Goal: Entertainment & Leisure: Consume media (video, audio)

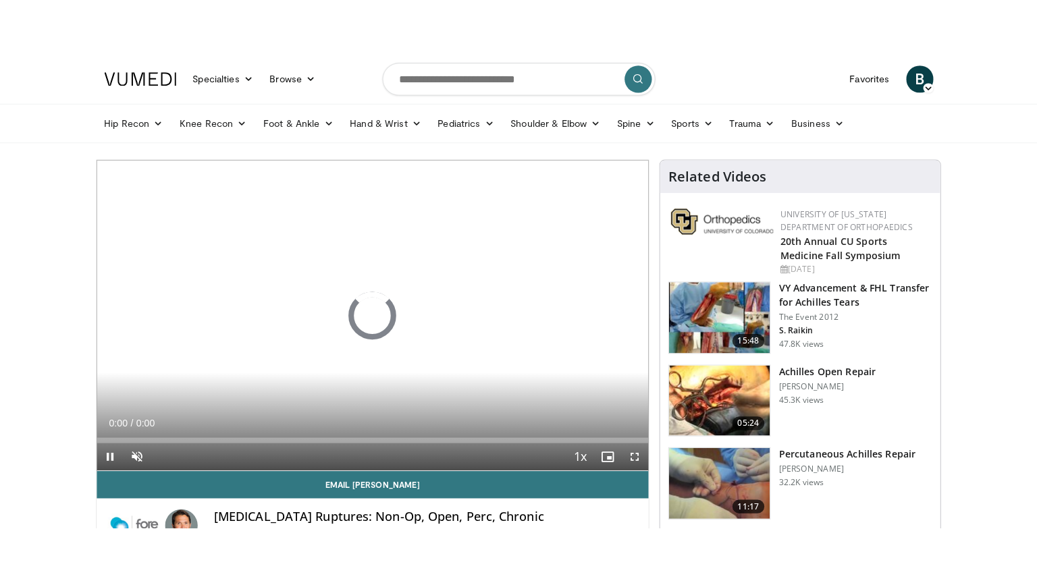
scroll to position [67, 0]
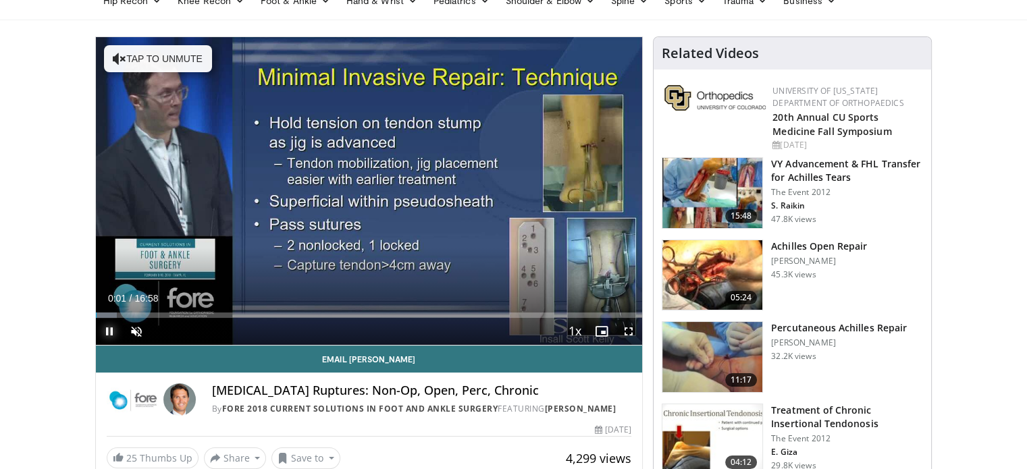
click at [103, 332] on span "Video Player" at bounding box center [109, 331] width 27 height 27
click at [628, 332] on span "Video Player" at bounding box center [628, 331] width 27 height 27
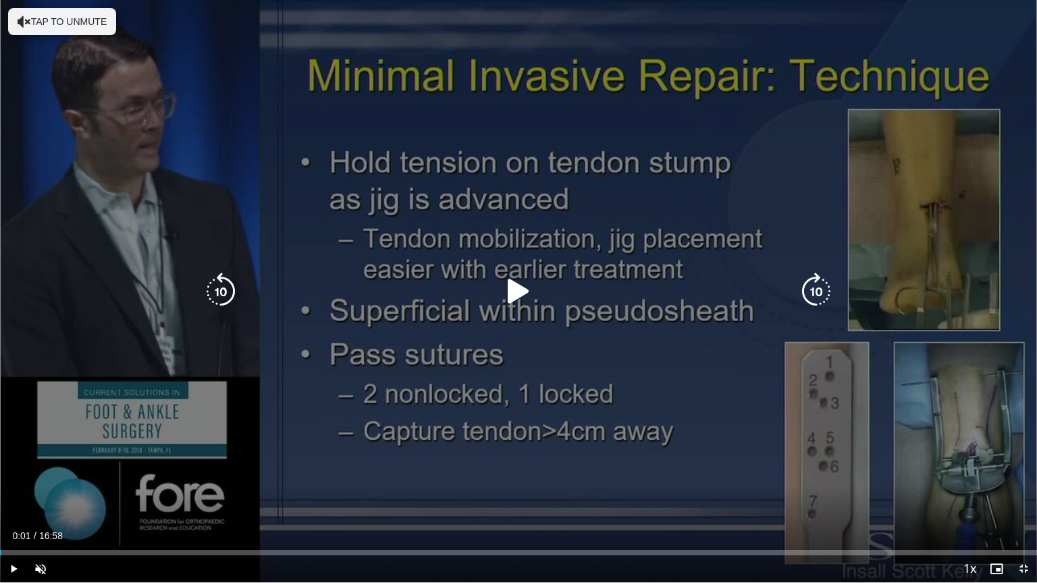
click at [521, 292] on icon "Video Player" at bounding box center [518, 292] width 38 height 38
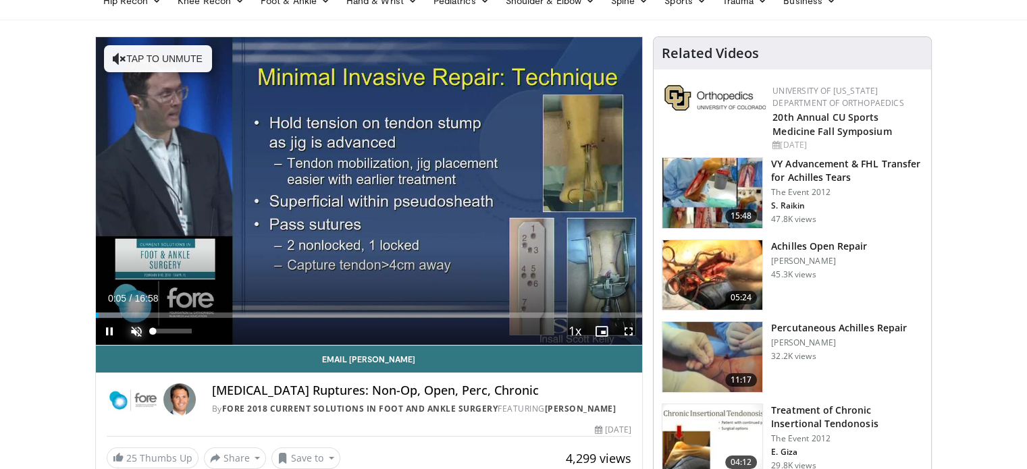
click at [130, 333] on span "Video Player" at bounding box center [136, 331] width 27 height 27
drag, startPoint x: 100, startPoint y: 315, endPoint x: 88, endPoint y: 314, distance: 12.2
click at [626, 334] on span "Video Player" at bounding box center [628, 331] width 27 height 27
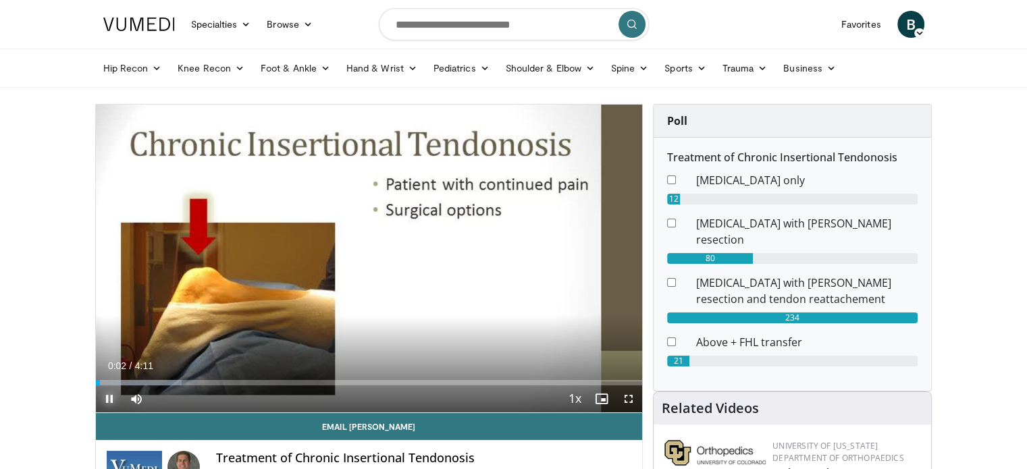
click at [113, 401] on span "Video Player" at bounding box center [109, 398] width 27 height 27
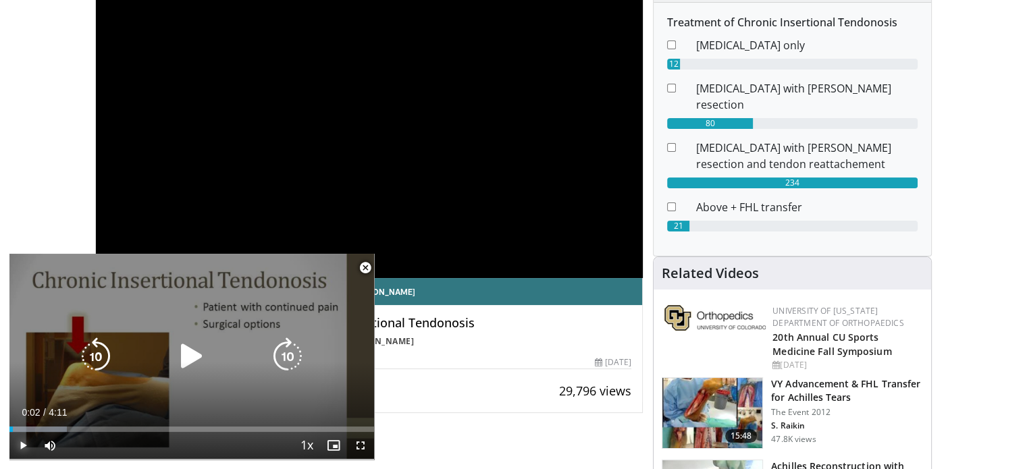
scroll to position [202, 0]
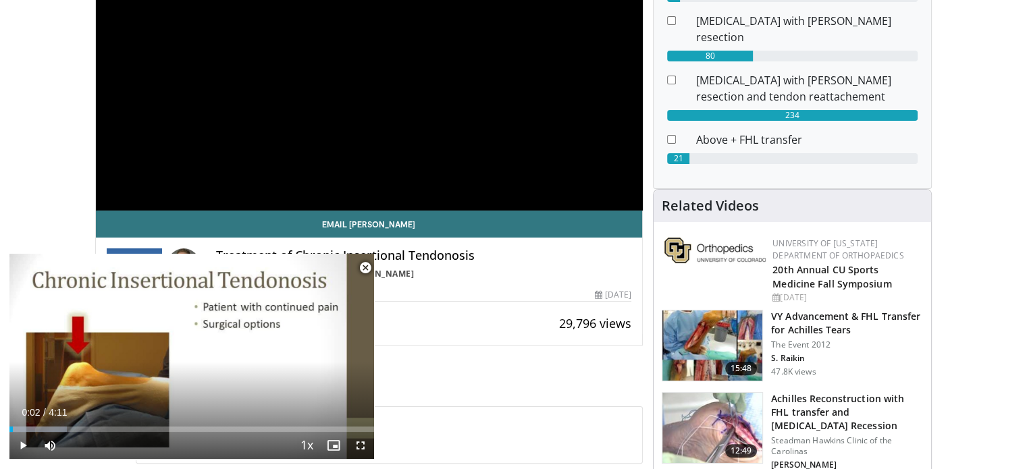
click at [365, 270] on span "Video Player" at bounding box center [365, 267] width 27 height 27
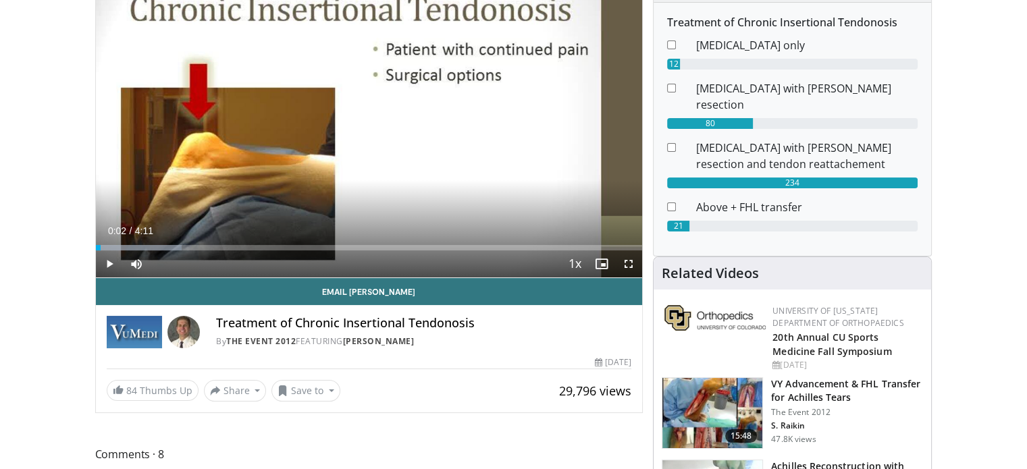
scroll to position [0, 0]
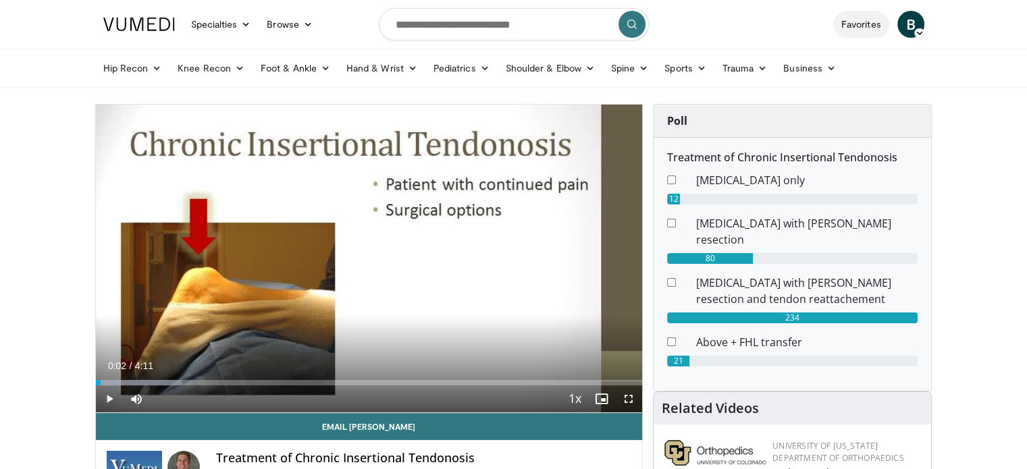
click at [855, 26] on link "Favorites" at bounding box center [861, 24] width 56 height 27
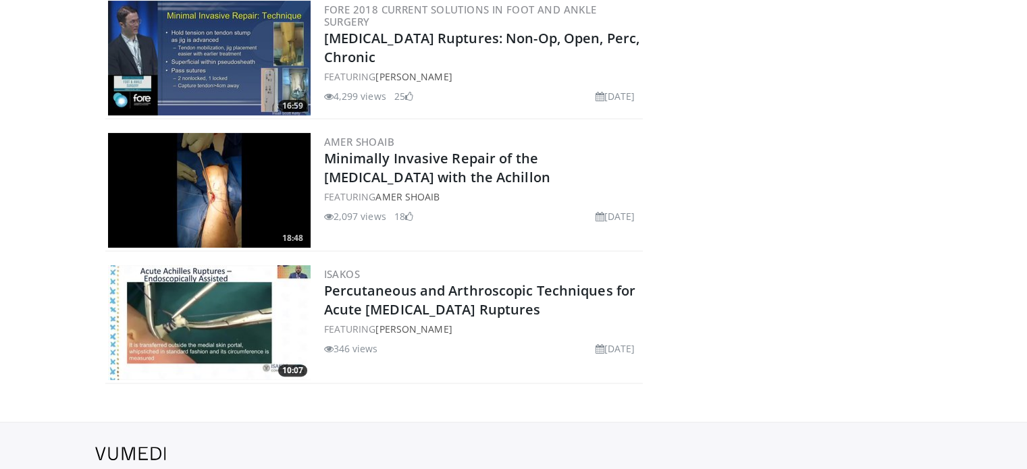
scroll to position [369, 0]
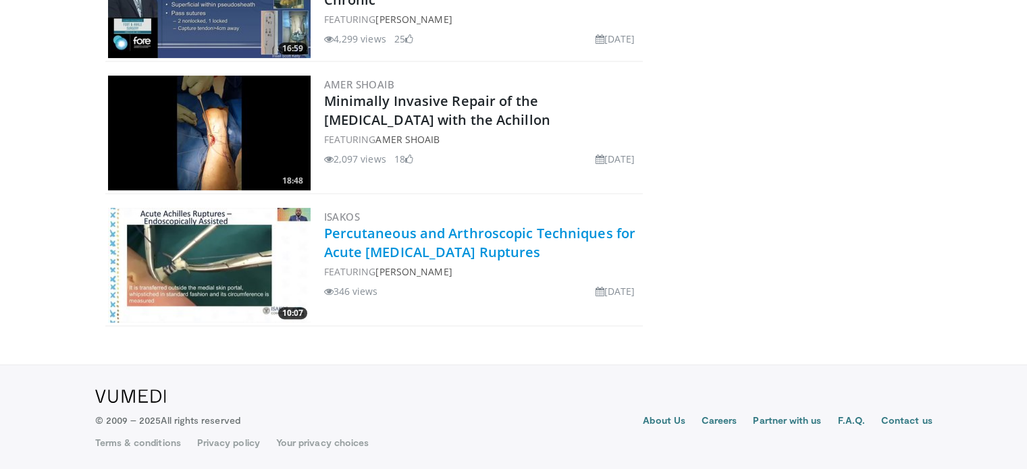
click at [369, 231] on link "Percutaneous and Arthroscopic Techniques for Acute [MEDICAL_DATA] Ruptures" at bounding box center [479, 242] width 311 height 37
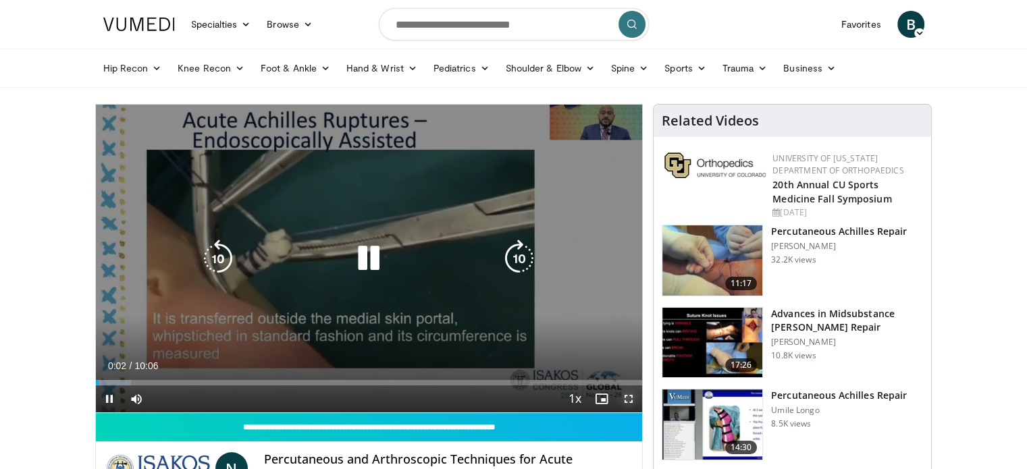
drag, startPoint x: 627, startPoint y: 402, endPoint x: 627, endPoint y: 483, distance: 81.7
click at [627, 402] on span "Video Player" at bounding box center [628, 398] width 27 height 27
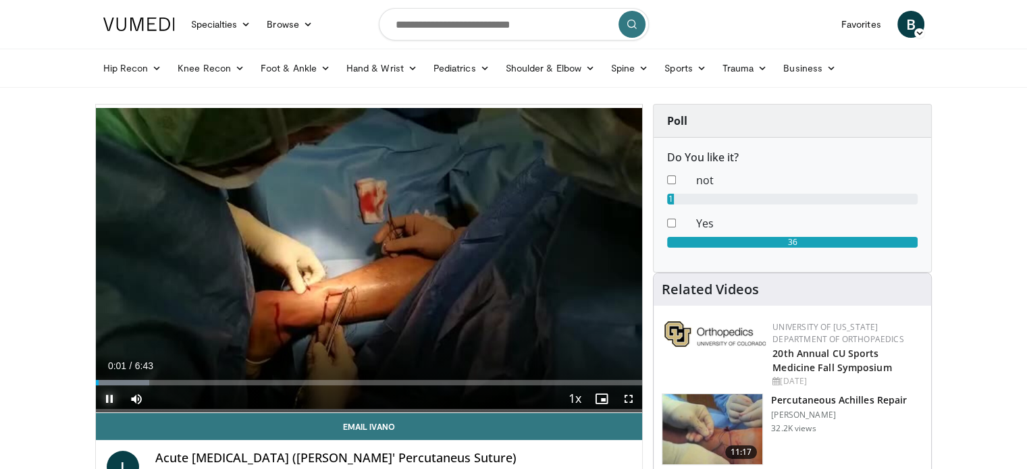
click at [105, 403] on span "Video Player" at bounding box center [109, 398] width 27 height 27
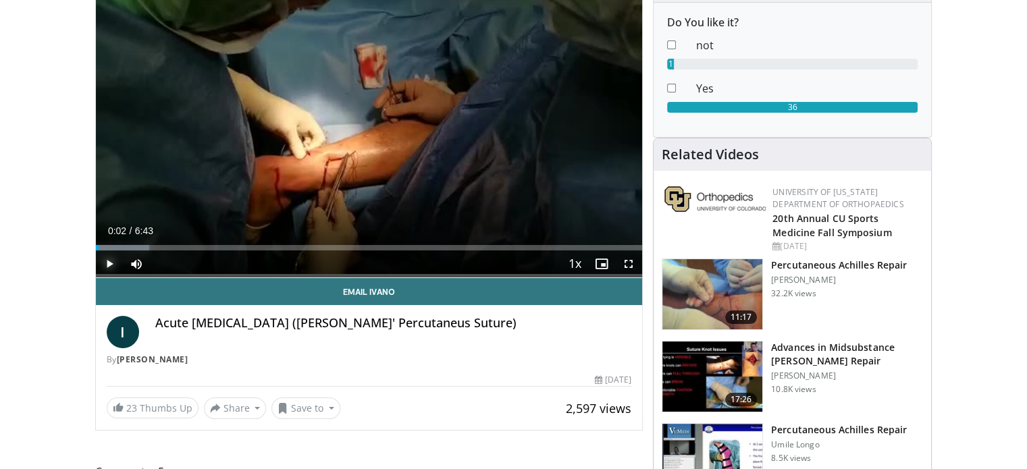
scroll to position [270, 0]
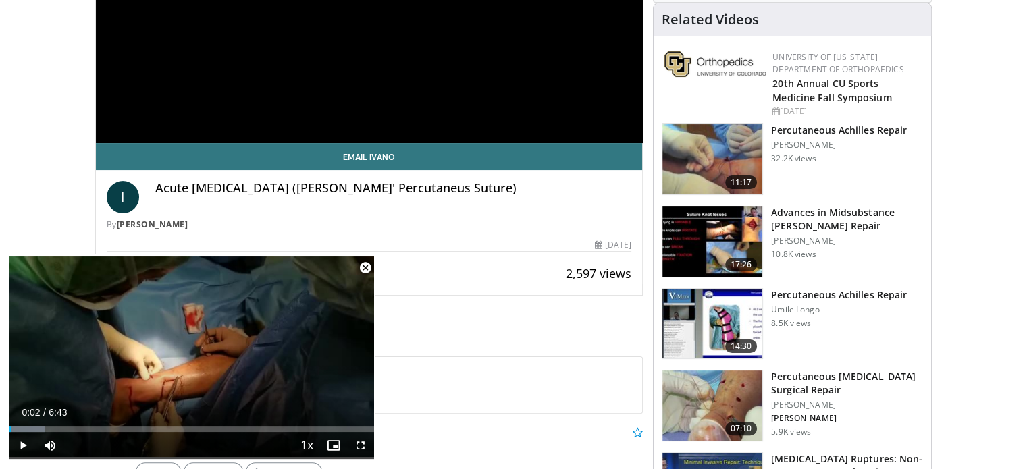
click at [362, 269] on span "Video Player" at bounding box center [365, 267] width 27 height 27
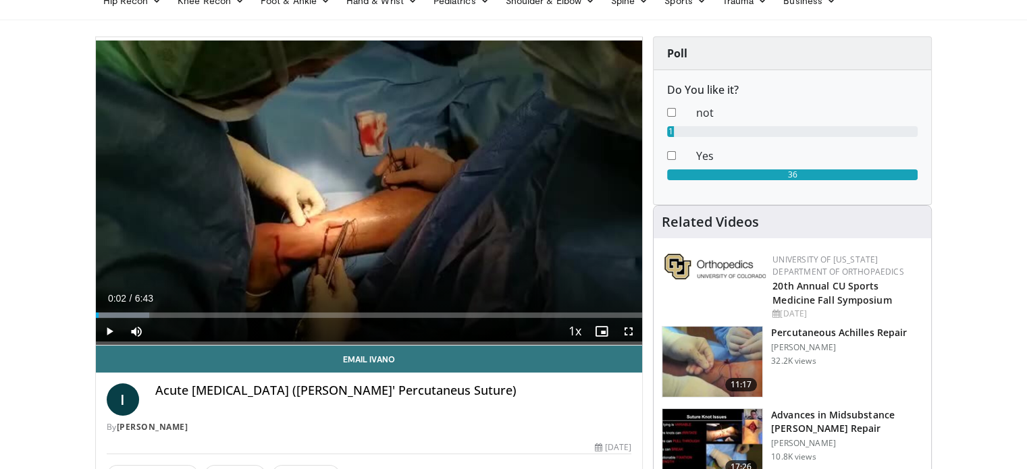
scroll to position [0, 0]
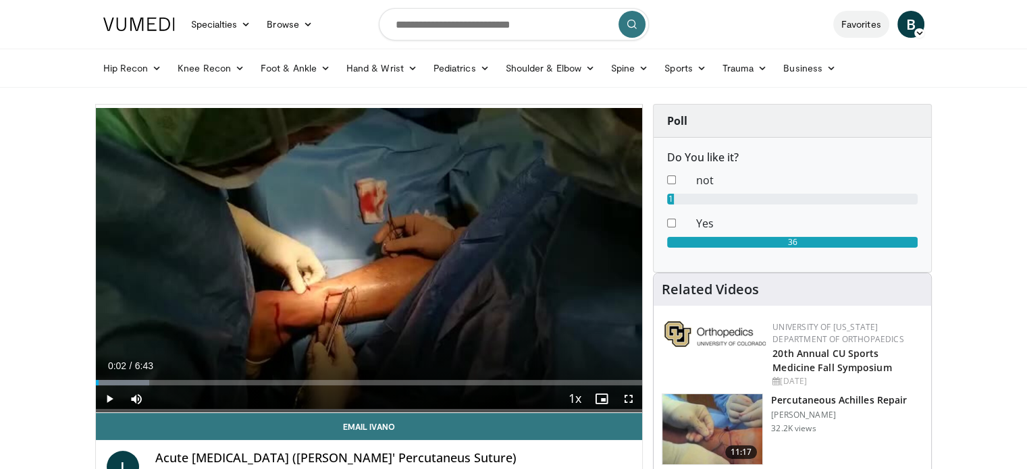
click at [860, 32] on link "Favorites" at bounding box center [861, 24] width 56 height 27
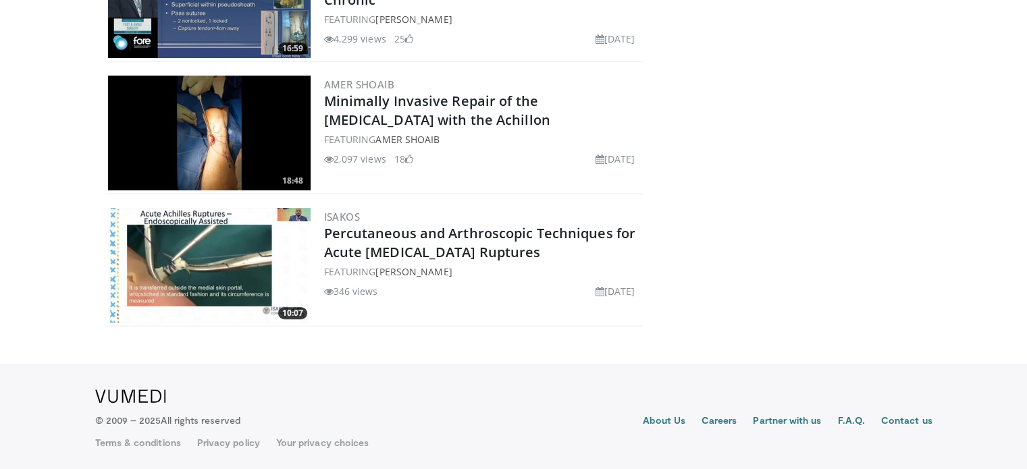
scroll to position [32, 0]
